Goal: Task Accomplishment & Management: Complete application form

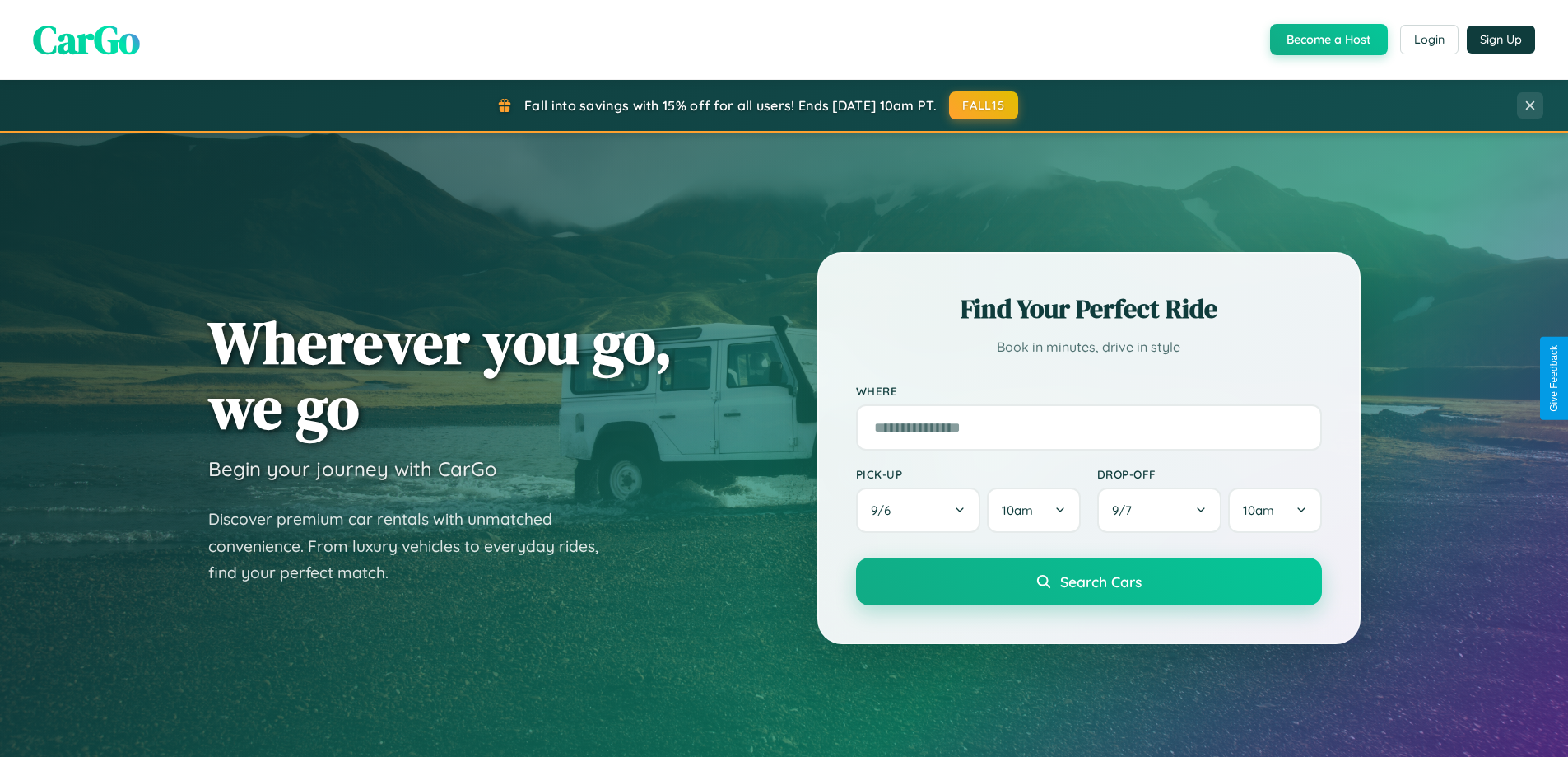
scroll to position [3170, 0]
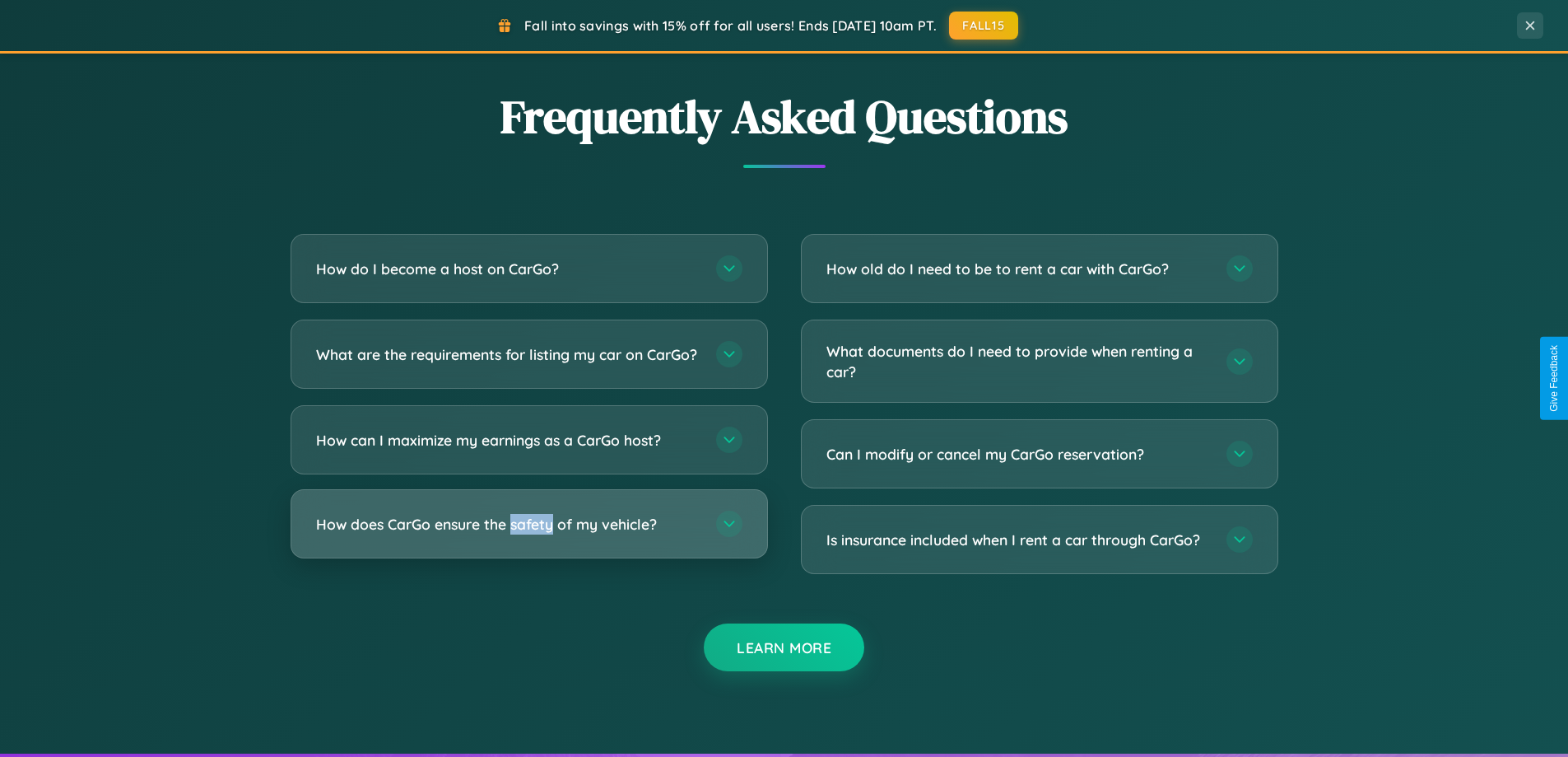
click at [528, 535] on h3 "How does CarGo ensure the safety of my vehicle?" at bounding box center [507, 524] width 384 height 20
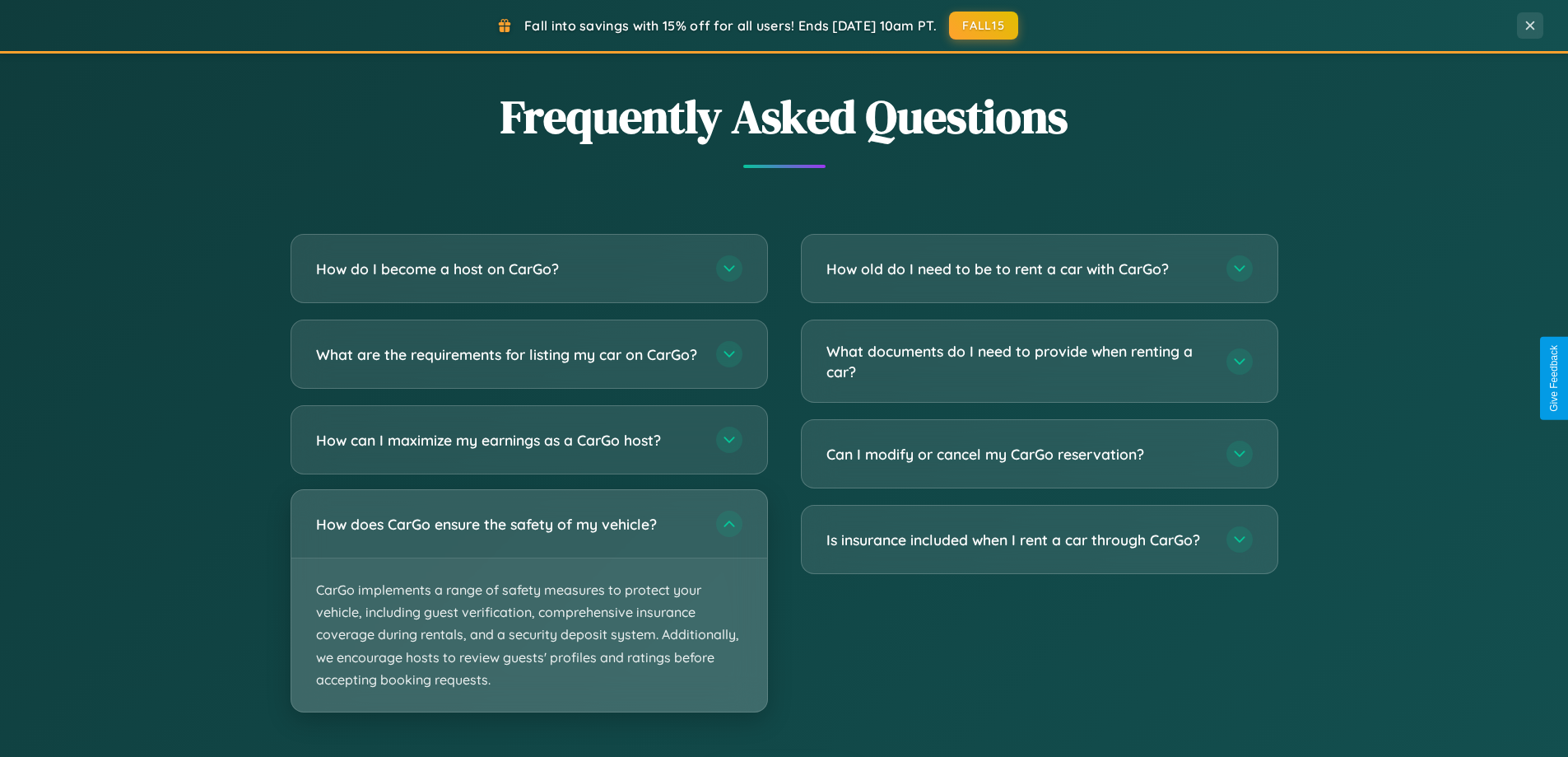
click at [528, 614] on p "CarGo implements a range of safety measures to protect your vehicle, including …" at bounding box center [529, 635] width 476 height 153
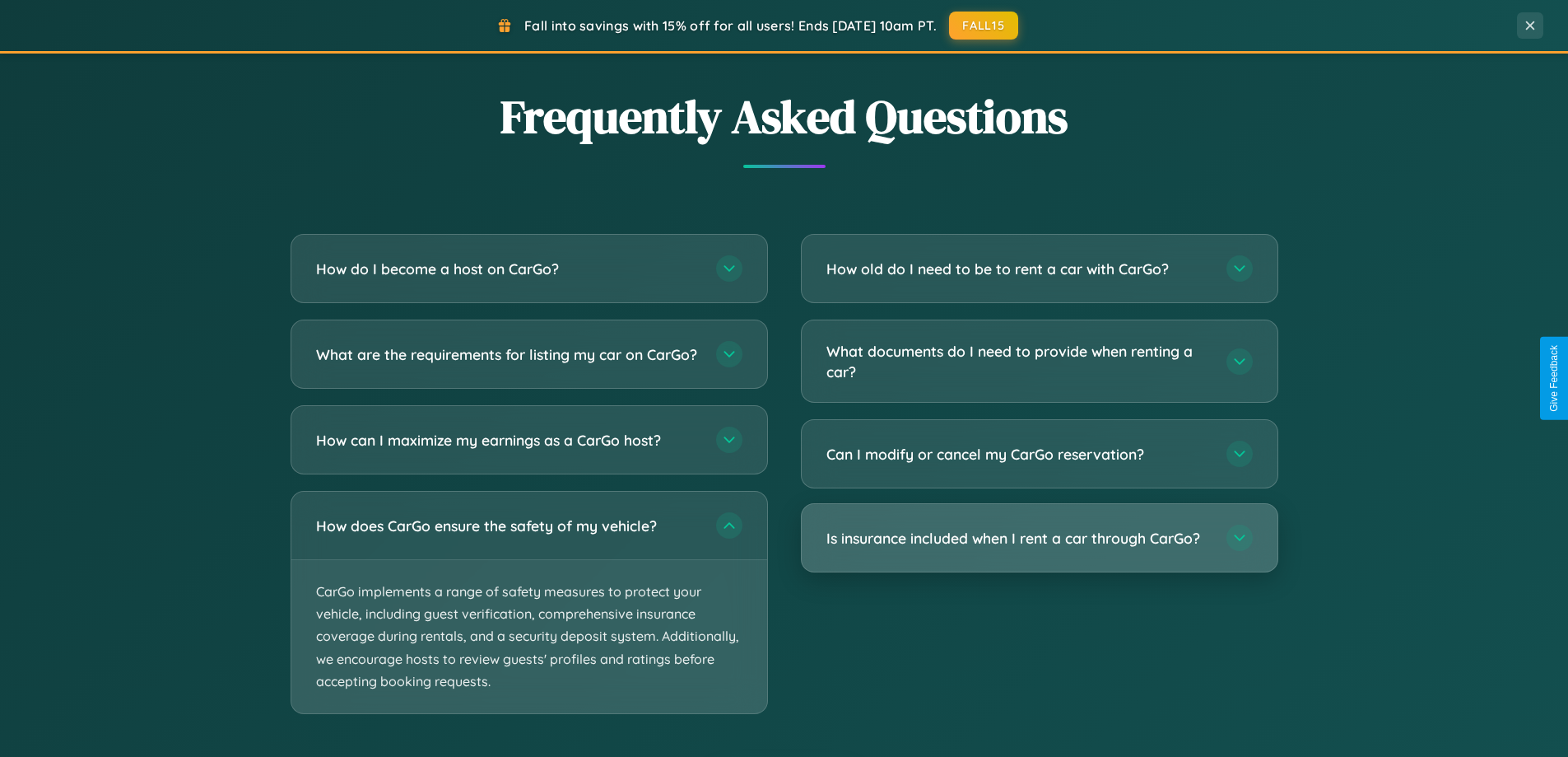
click at [1039, 537] on h3 "Is insurance included when I rent a car through CarGo?" at bounding box center [1018, 537] width 384 height 20
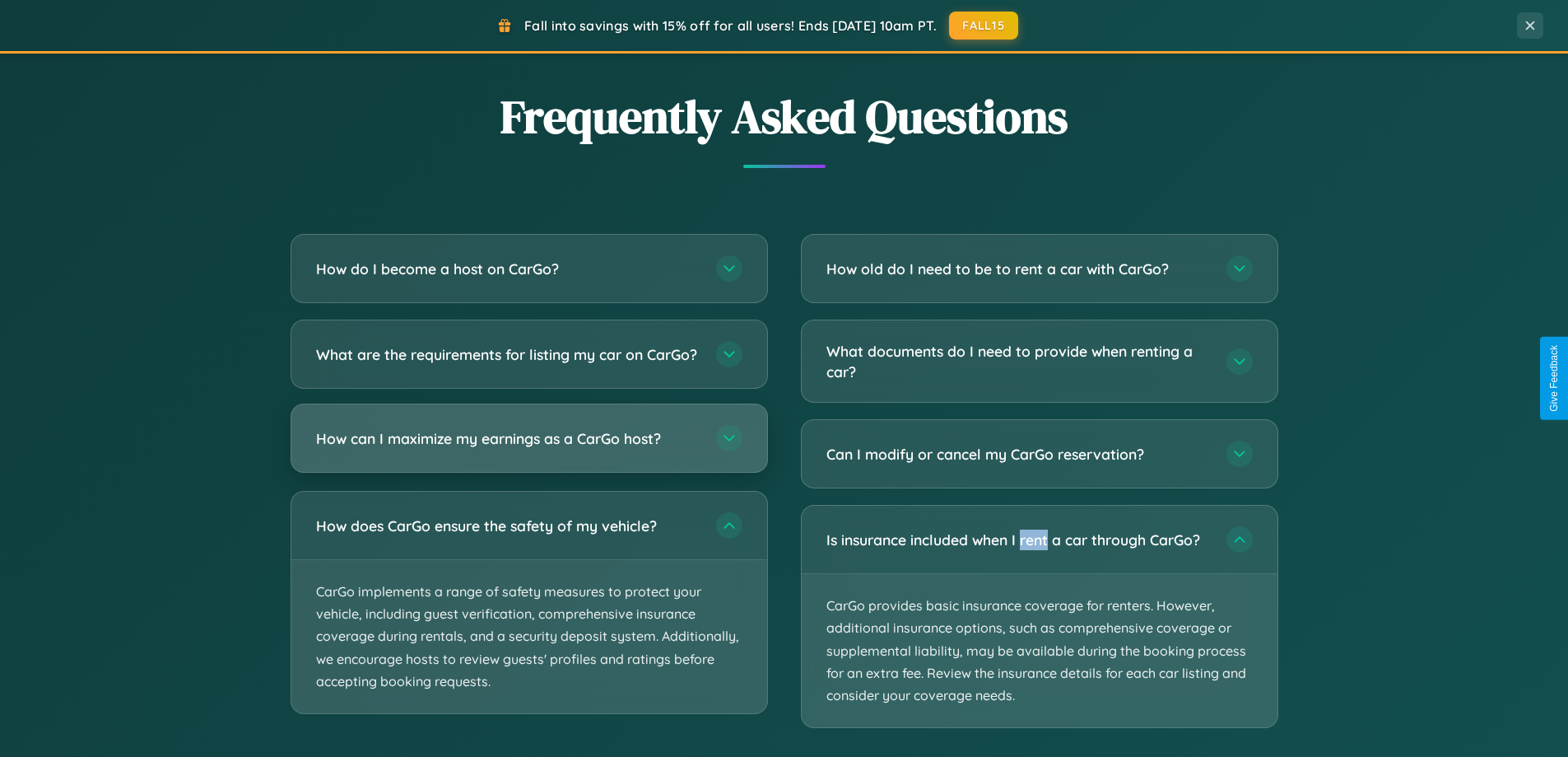
click at [528, 449] on h3 "How can I maximize my earnings as a CarGo host?" at bounding box center [507, 438] width 384 height 20
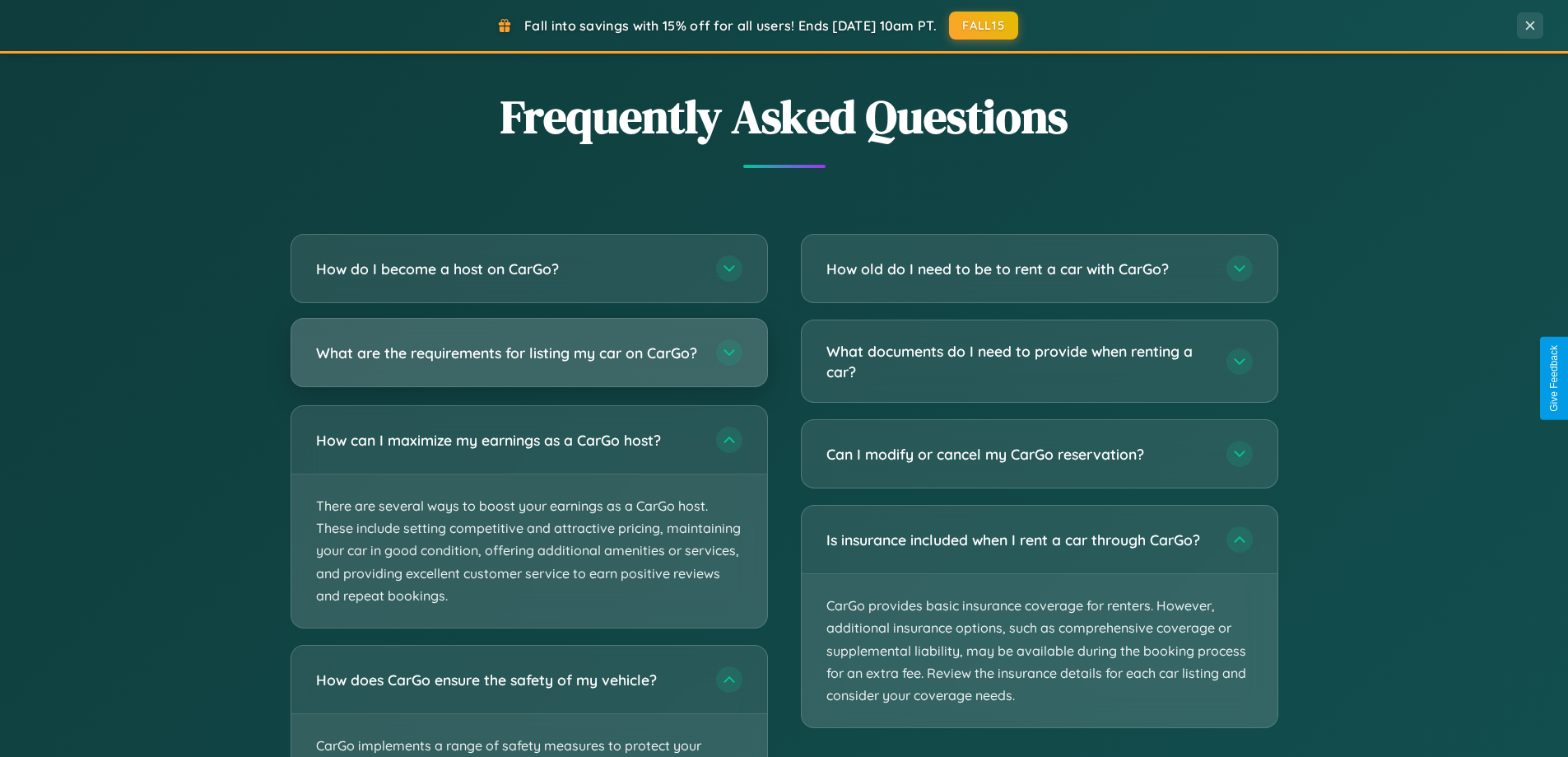
click at [528, 361] on h3 "What are the requirements for listing my car on CarGo?" at bounding box center [507, 352] width 384 height 20
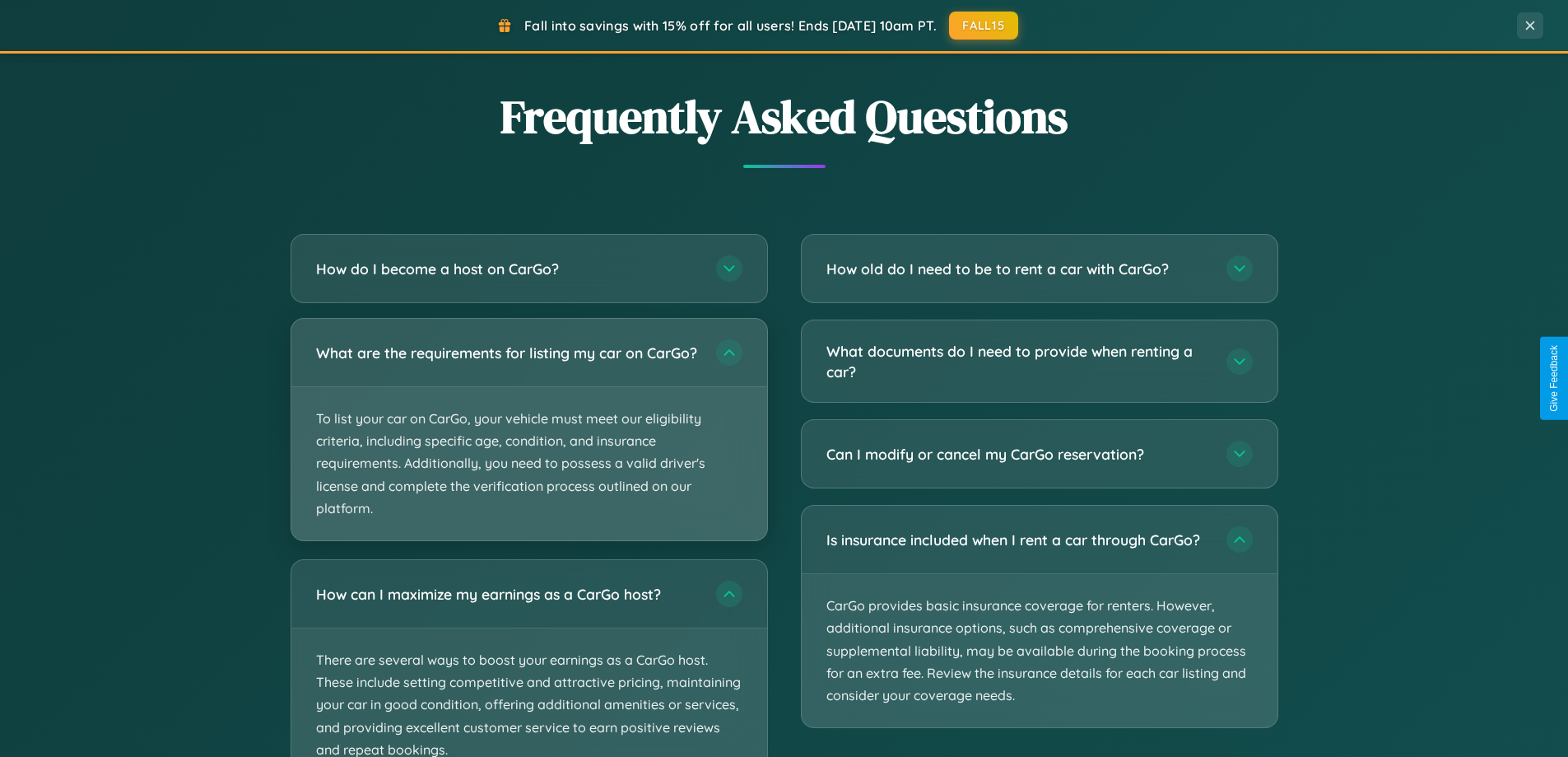
click at [528, 436] on p "To list your car on CarGo, your vehicle must meet our eligibility criteria, inc…" at bounding box center [529, 463] width 476 height 153
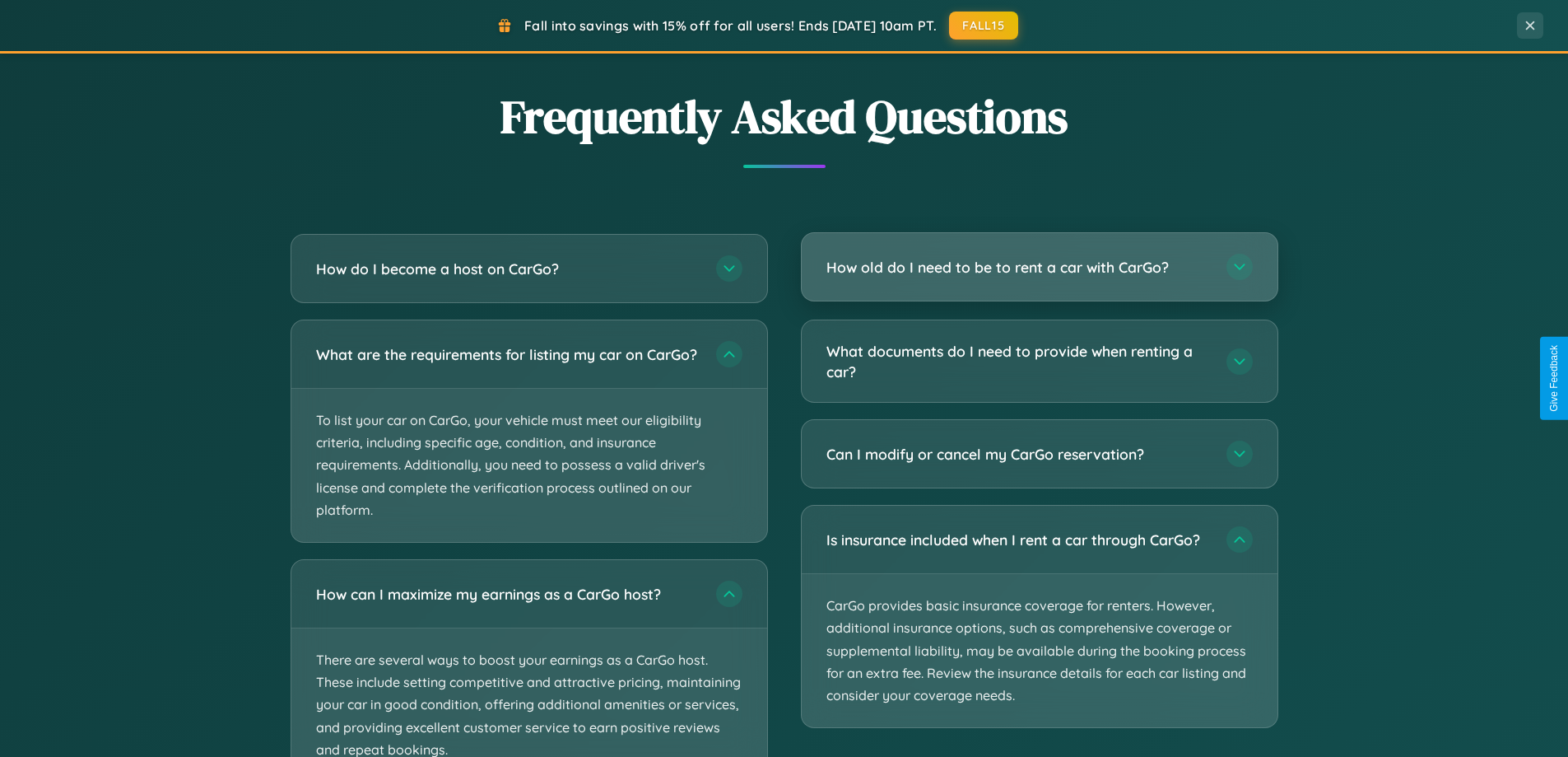
click at [1039, 267] on h3 "How old do I need to be to rent a car with CarGo?" at bounding box center [1018, 267] width 384 height 20
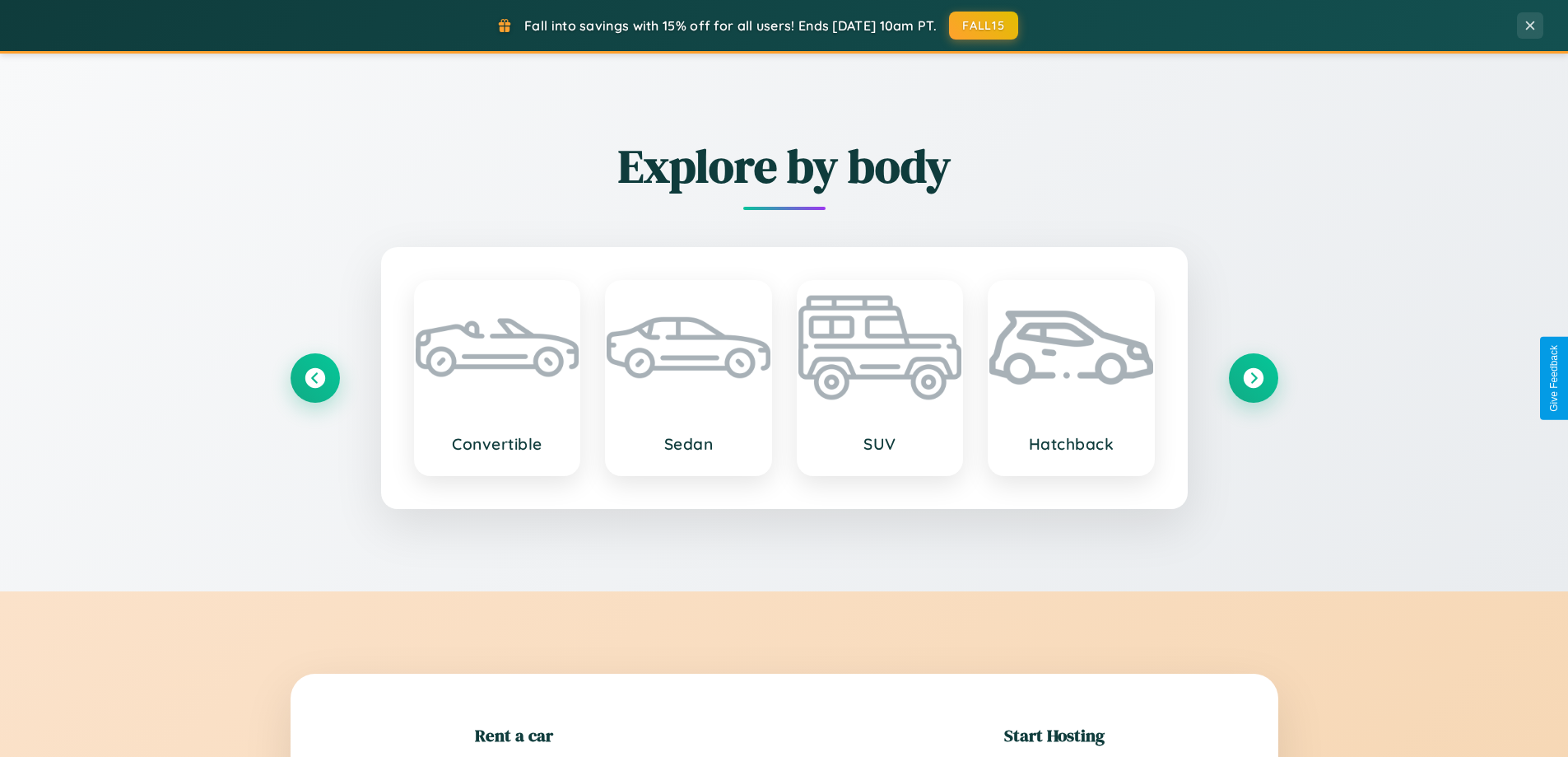
scroll to position [355, 0]
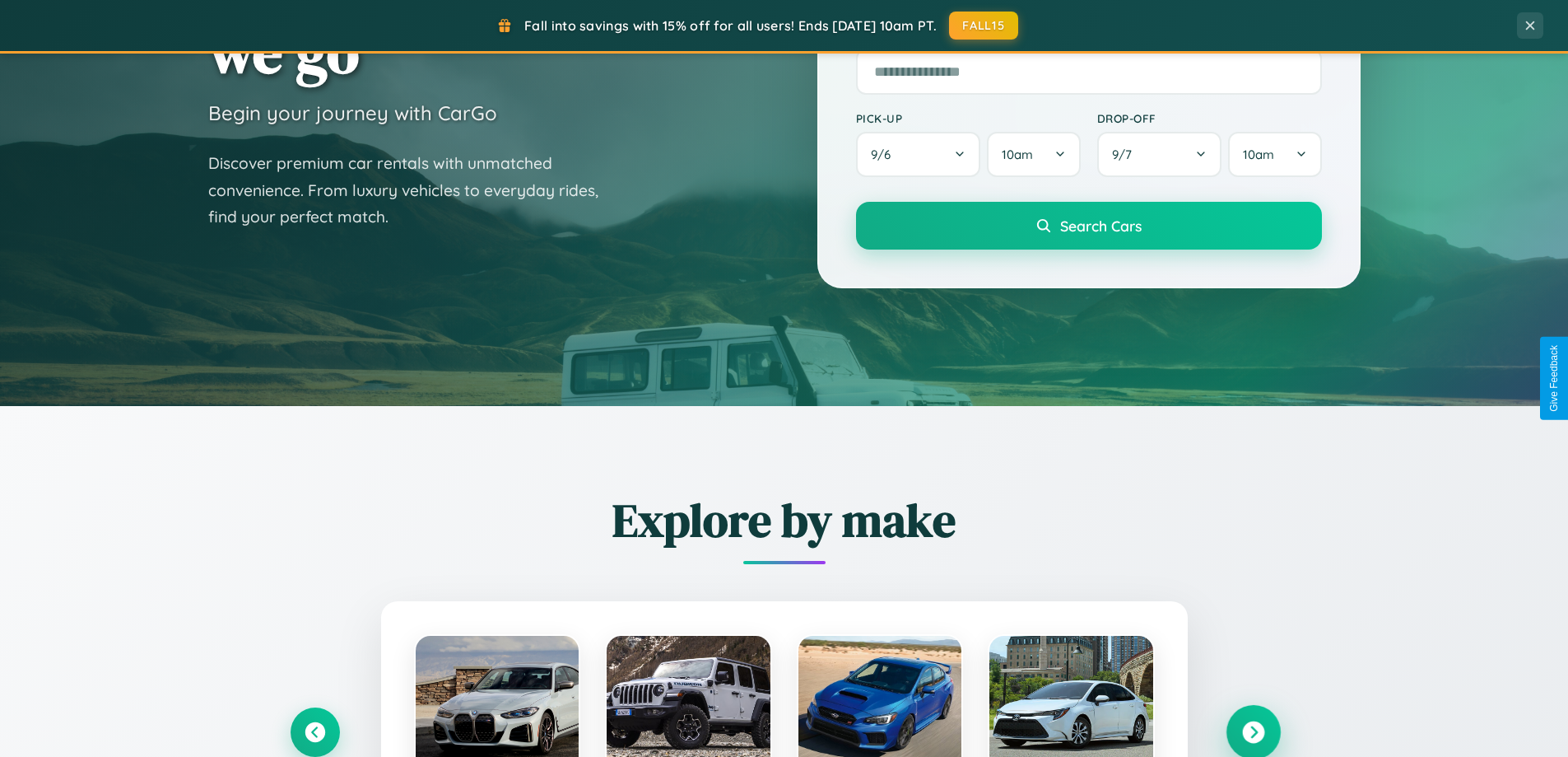
click at [1253, 732] on icon at bounding box center [1253, 732] width 22 height 22
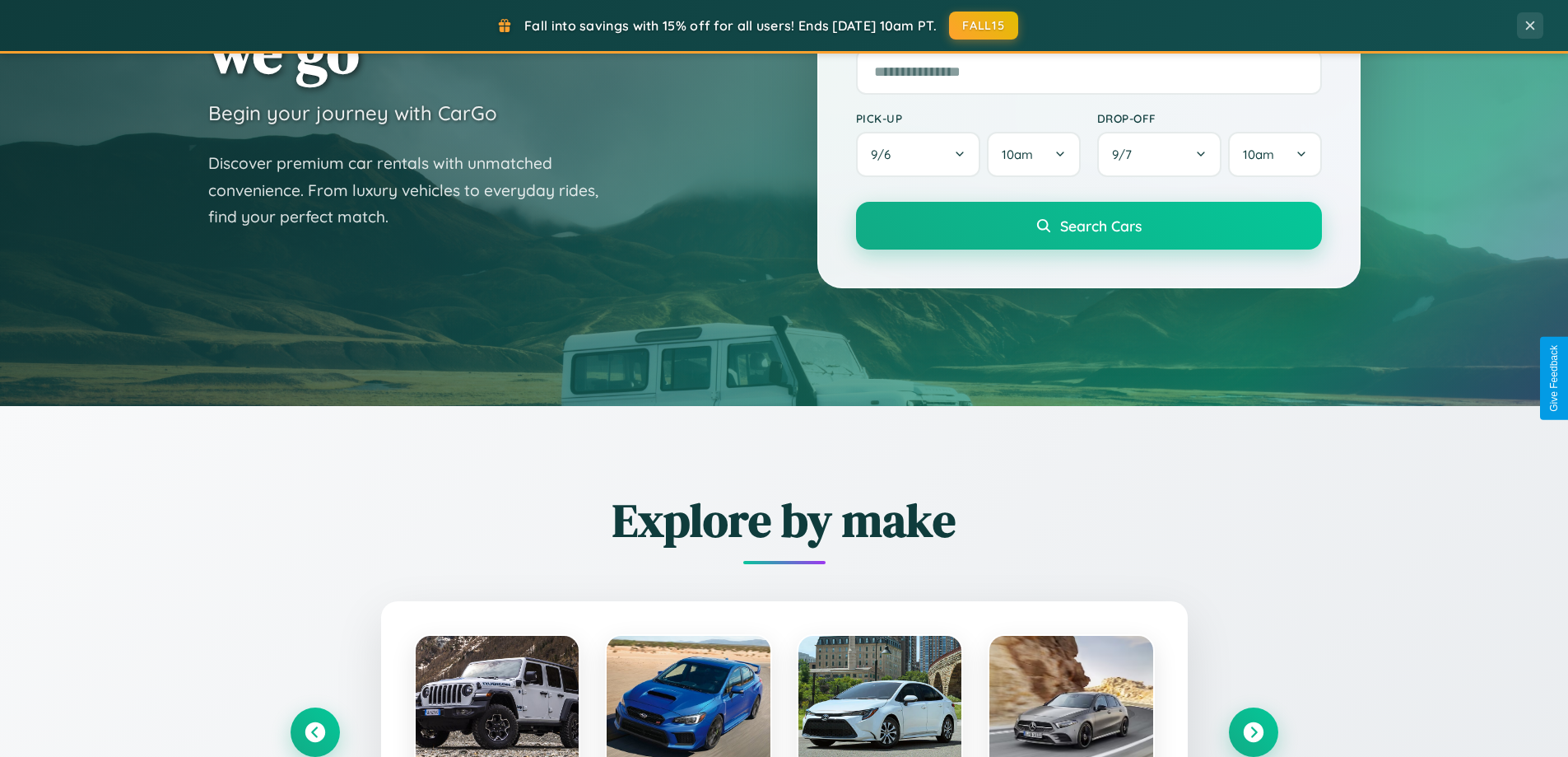
scroll to position [0, 0]
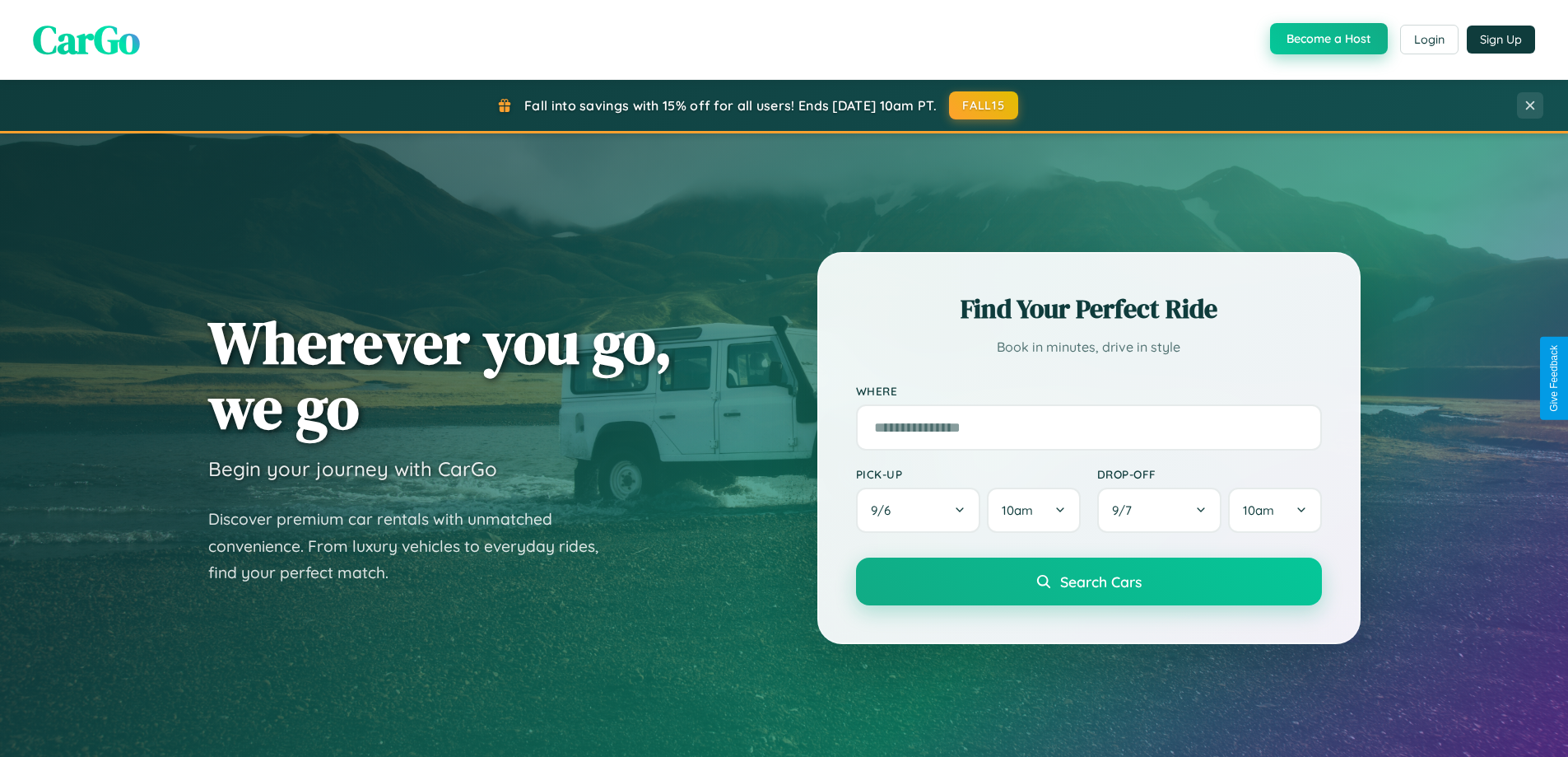
click at [1327, 39] on button "Become a Host" at bounding box center [1329, 39] width 117 height 32
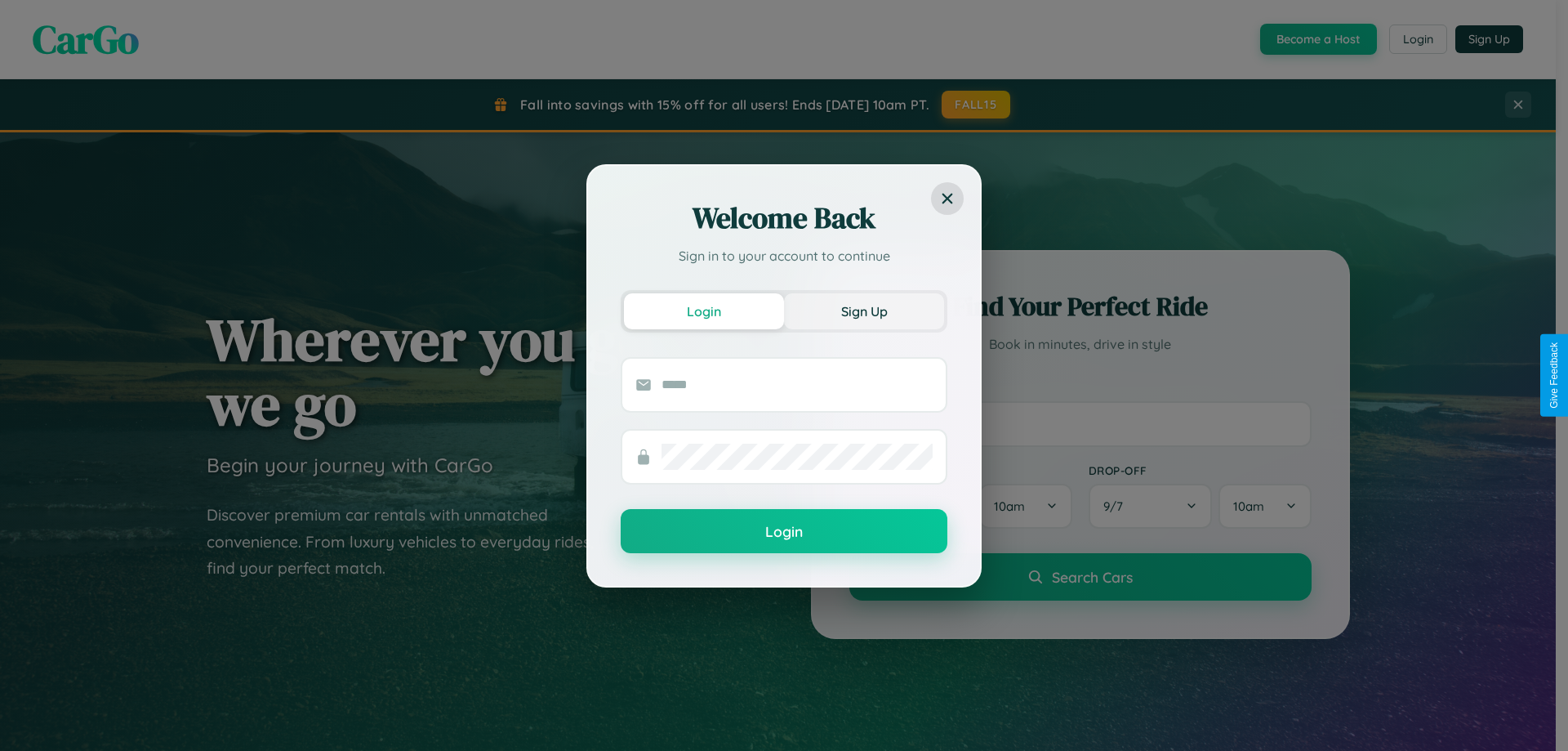
click at [864, 311] on button "Sign Up" at bounding box center [864, 311] width 160 height 36
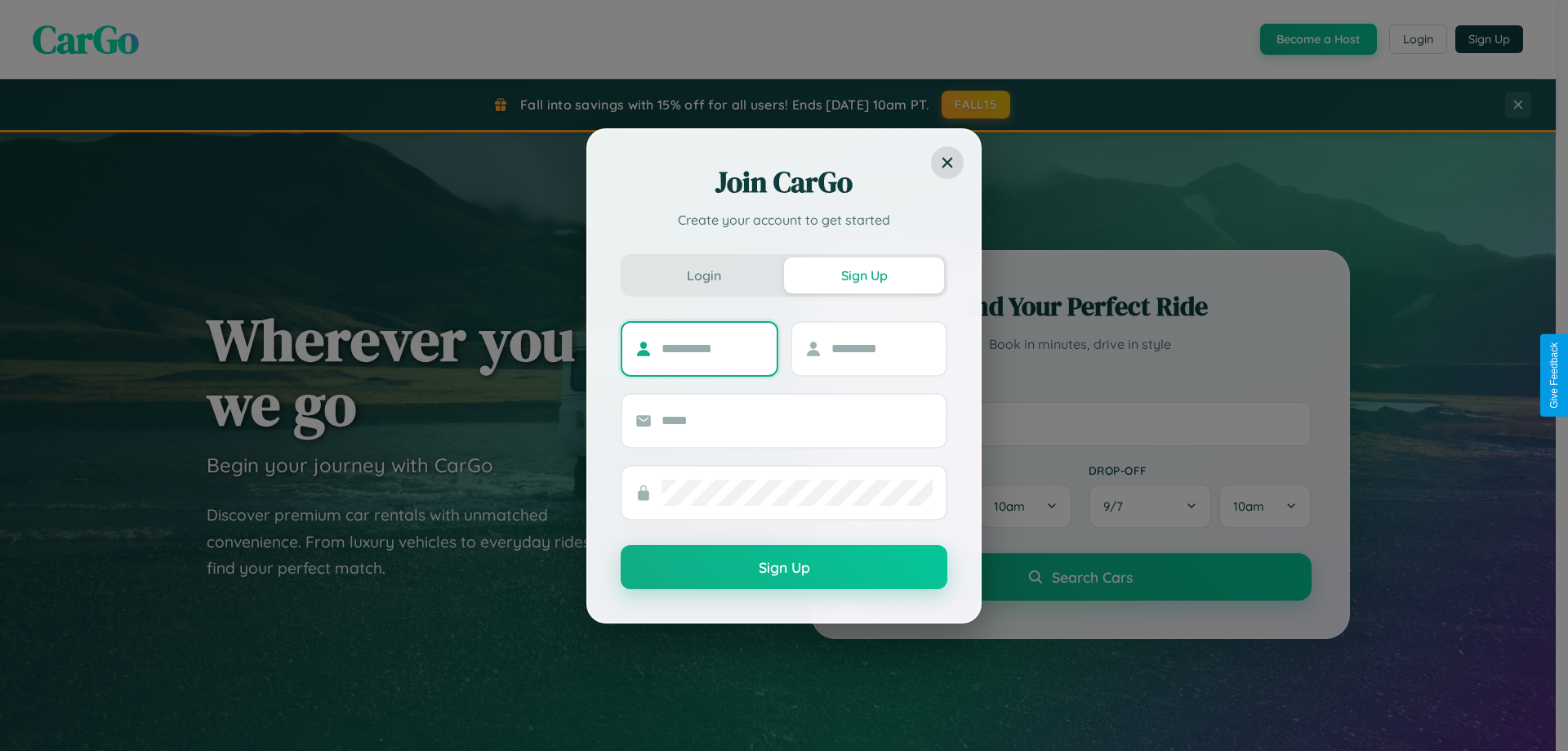
click at [712, 348] on input "text" at bounding box center [712, 349] width 102 height 26
type input "******"
click at [881, 348] on input "text" at bounding box center [882, 349] width 102 height 26
type input "*****"
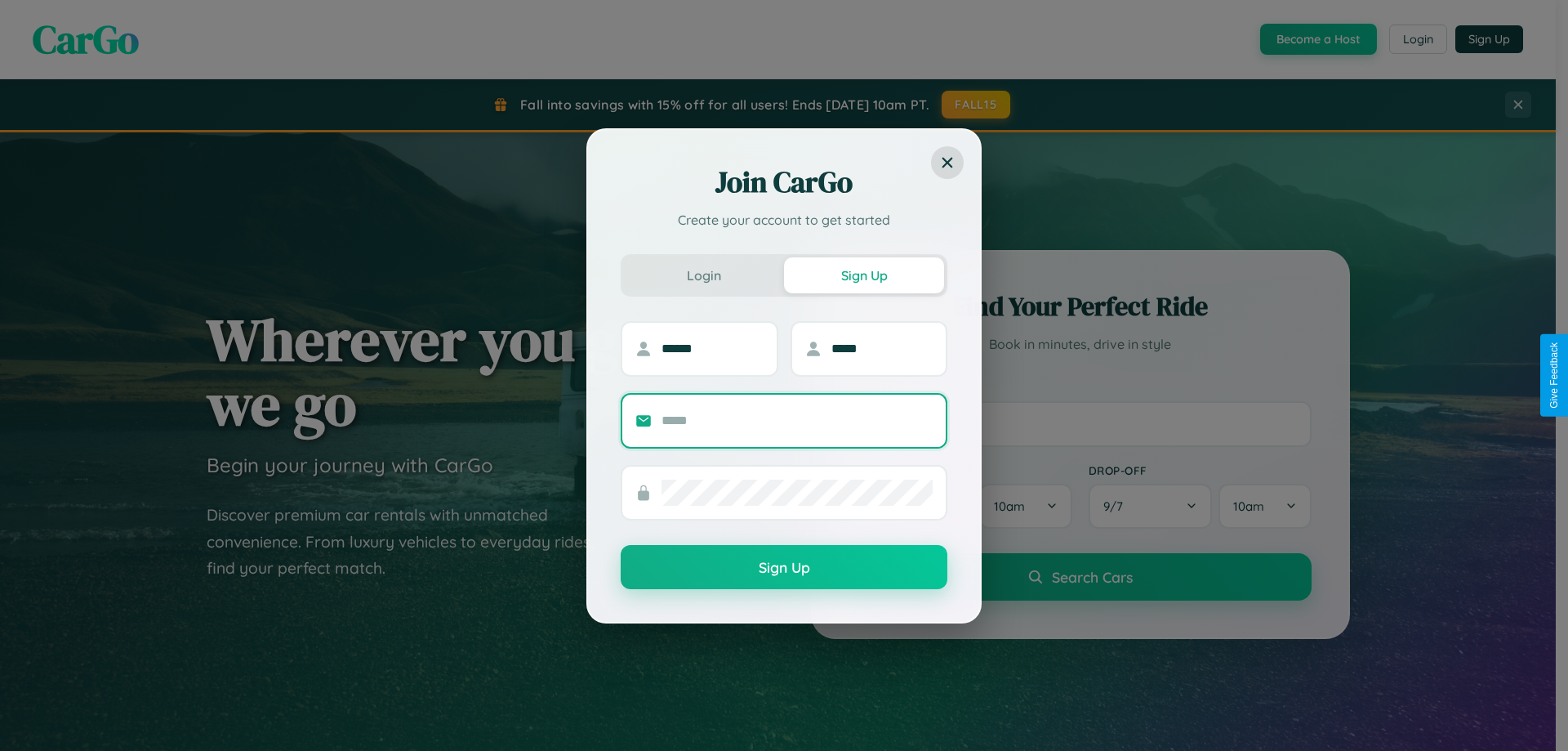
click at [797, 420] on input "text" at bounding box center [797, 420] width 271 height 26
type input "**********"
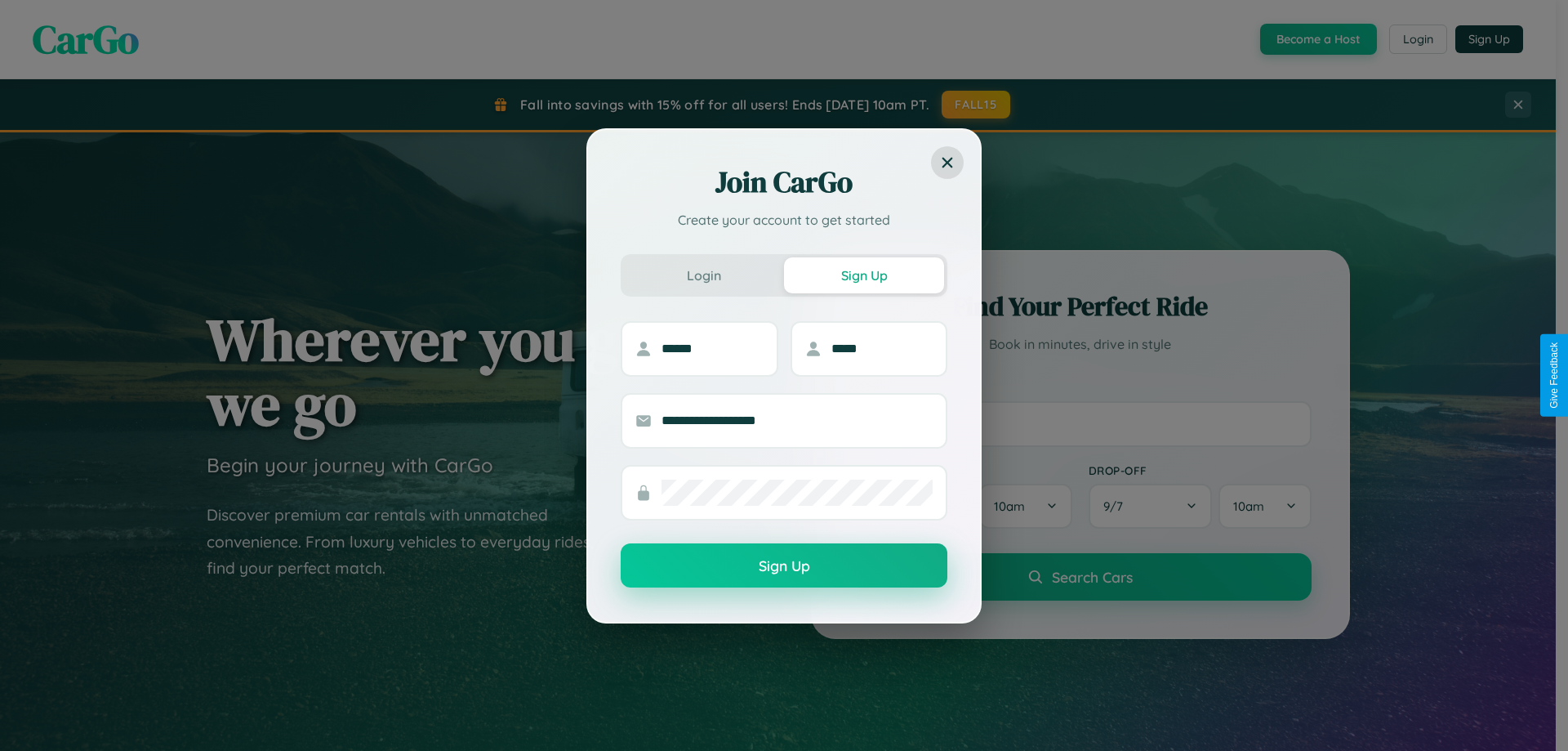
click at [784, 567] on button "Sign Up" at bounding box center [784, 566] width 327 height 44
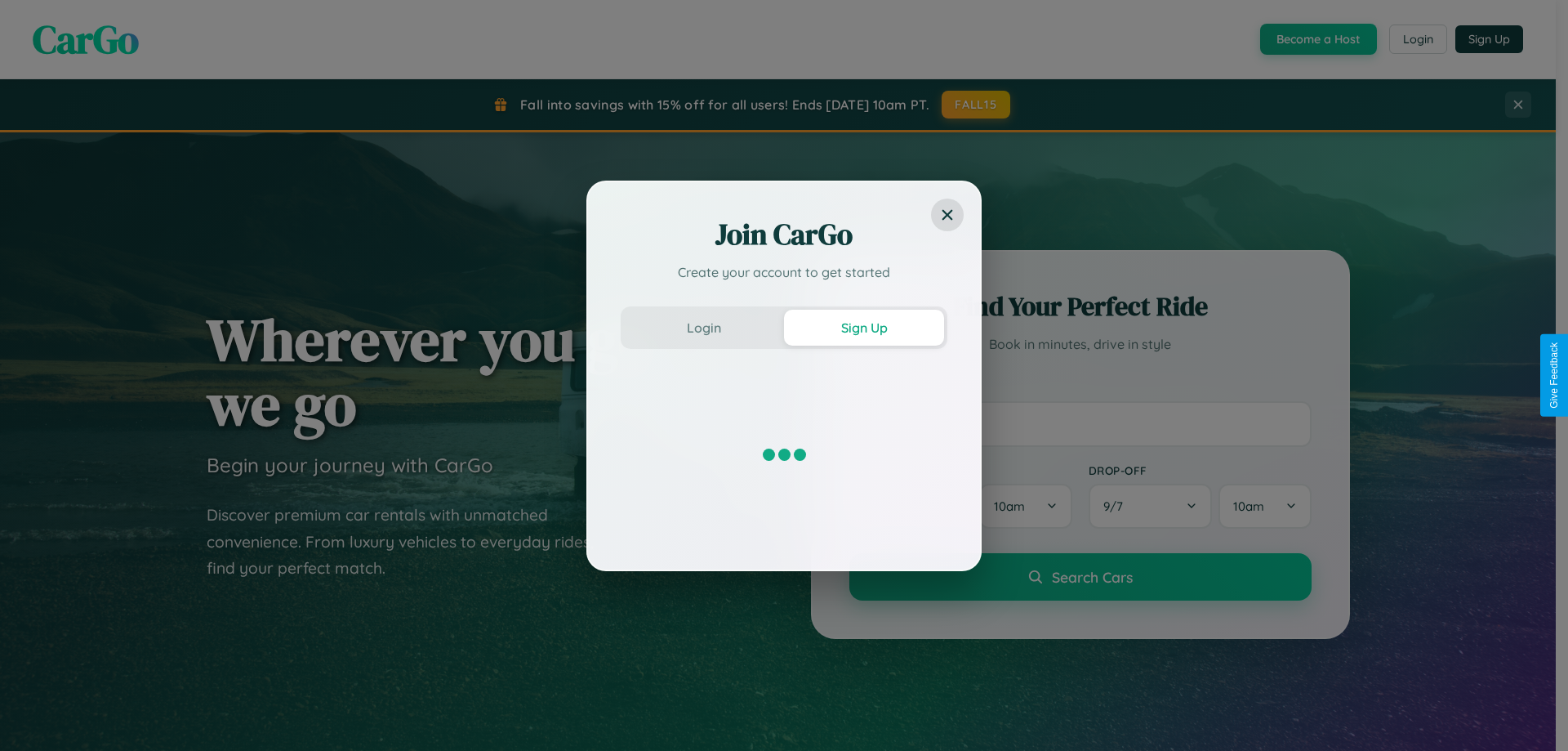
click at [1317, 39] on div "Join CarGo Create your account to get started Login Sign Up" at bounding box center [784, 376] width 1568 height 751
click at [864, 327] on button "Sign Up" at bounding box center [864, 328] width 160 height 36
